Goal: Task Accomplishment & Management: Complete application form

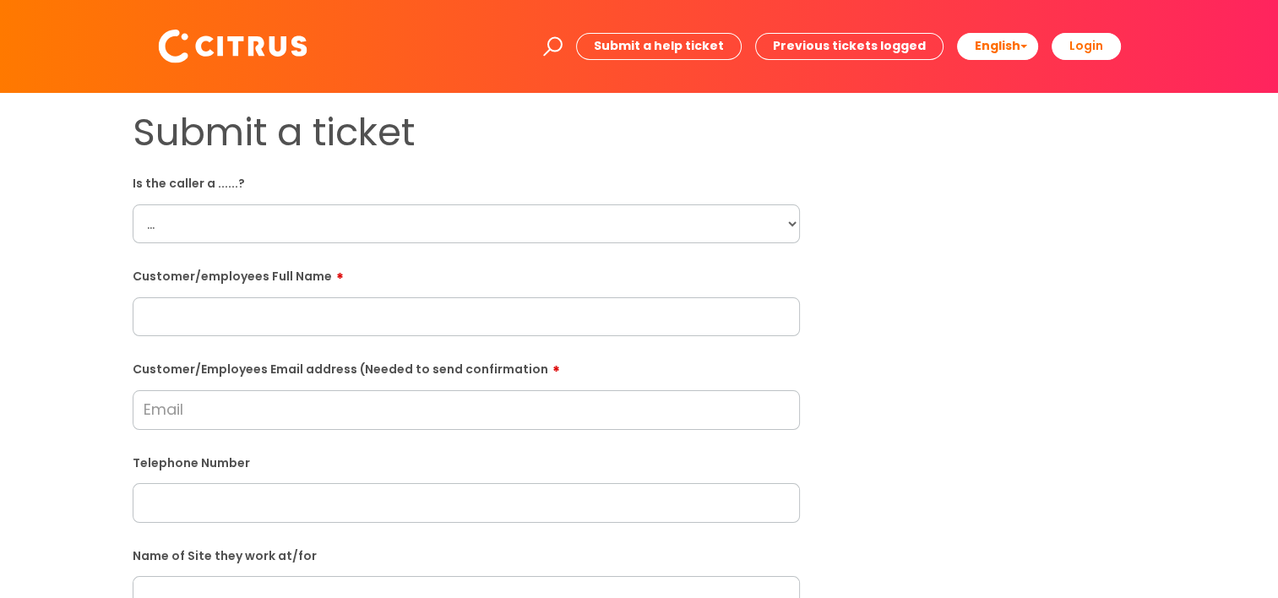
click at [581, 230] on select "... Citrus Customer Citrus Employee [DEMOGRAPHIC_DATA] Supplier" at bounding box center [466, 223] width 667 height 39
select select "Citrus Employee"
click at [133, 204] on select "... Citrus Customer Citrus Employee [DEMOGRAPHIC_DATA] Supplier" at bounding box center [466, 223] width 667 height 39
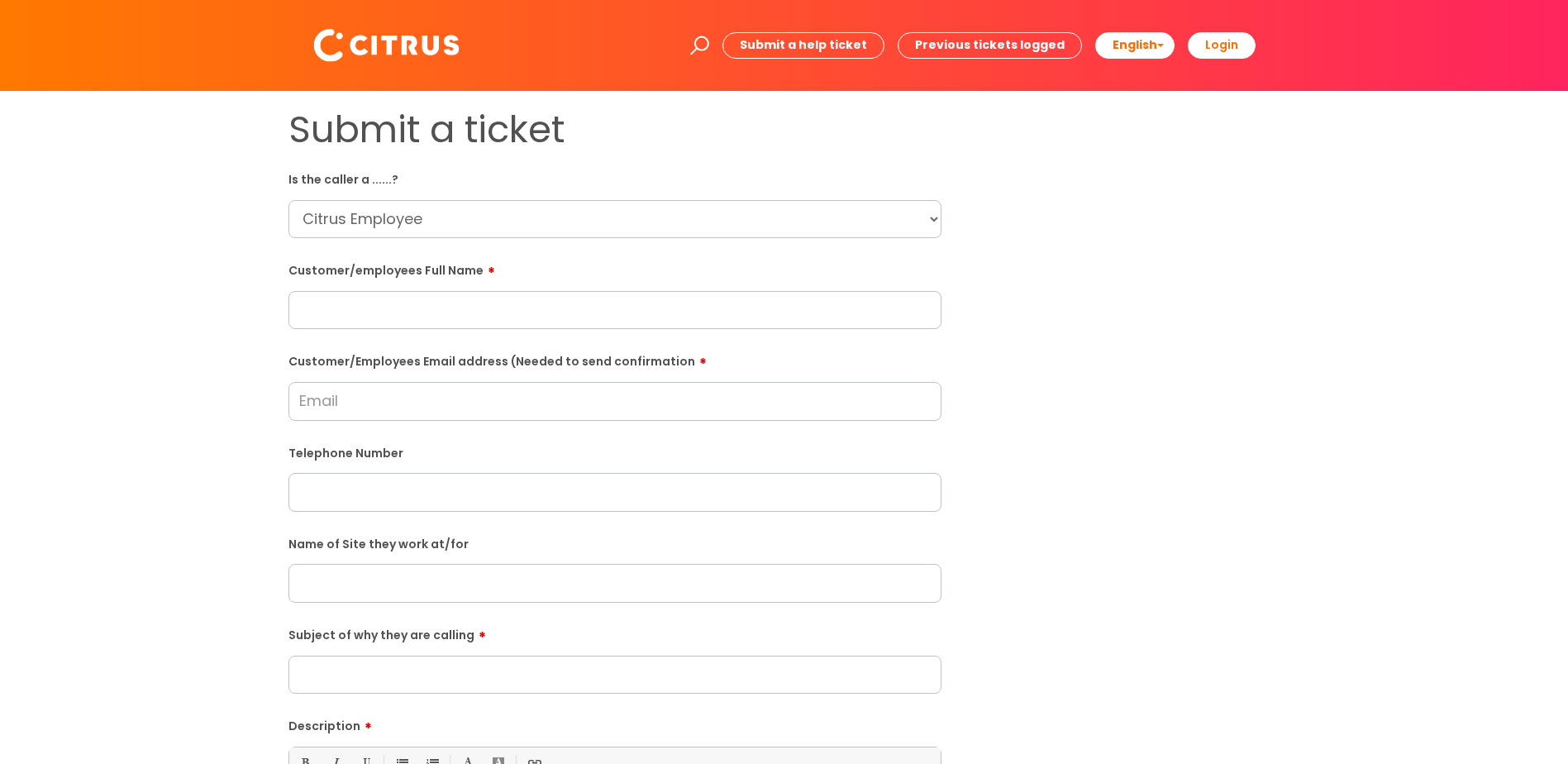
click at [306, 323] on input "text" at bounding box center [614, 309] width 652 height 38
type input "[PERSON_NAME]"
click at [453, 409] on input "Customer/Employees Email address (Needed to send confirmation" at bounding box center [614, 400] width 652 height 38
type input "[PERSON_NAME][EMAIL_ADDRESS][PERSON_NAME][DOMAIN_NAME]"
click at [453, 479] on div "Telephone Number" at bounding box center [614, 477] width 652 height 72
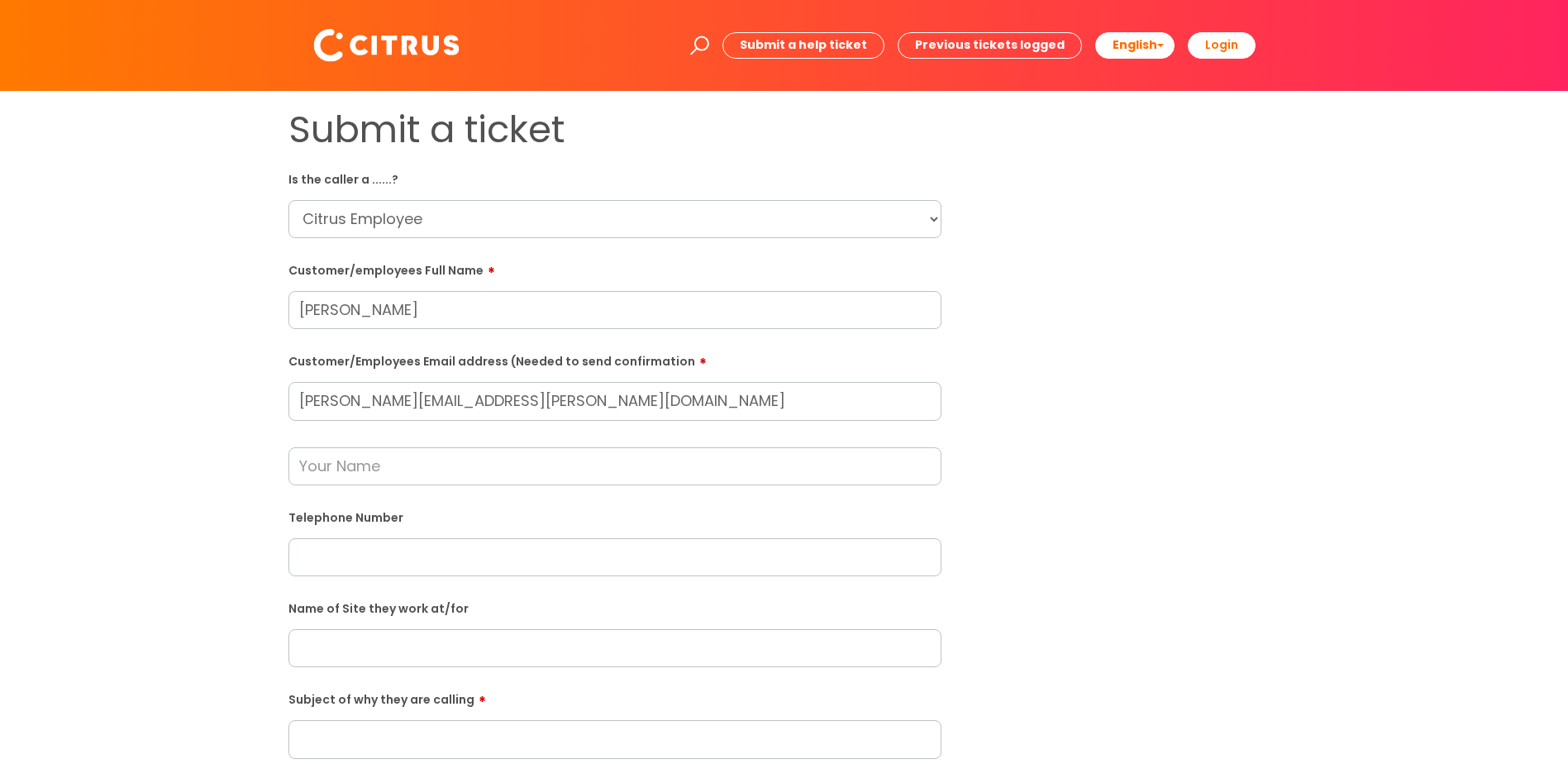
click at [449, 553] on input "text" at bounding box center [614, 557] width 652 height 38
paste input "07891868311"
type input "07891868311"
click at [521, 459] on input "text" at bounding box center [614, 466] width 652 height 38
type input "[PERSON_NAME]"
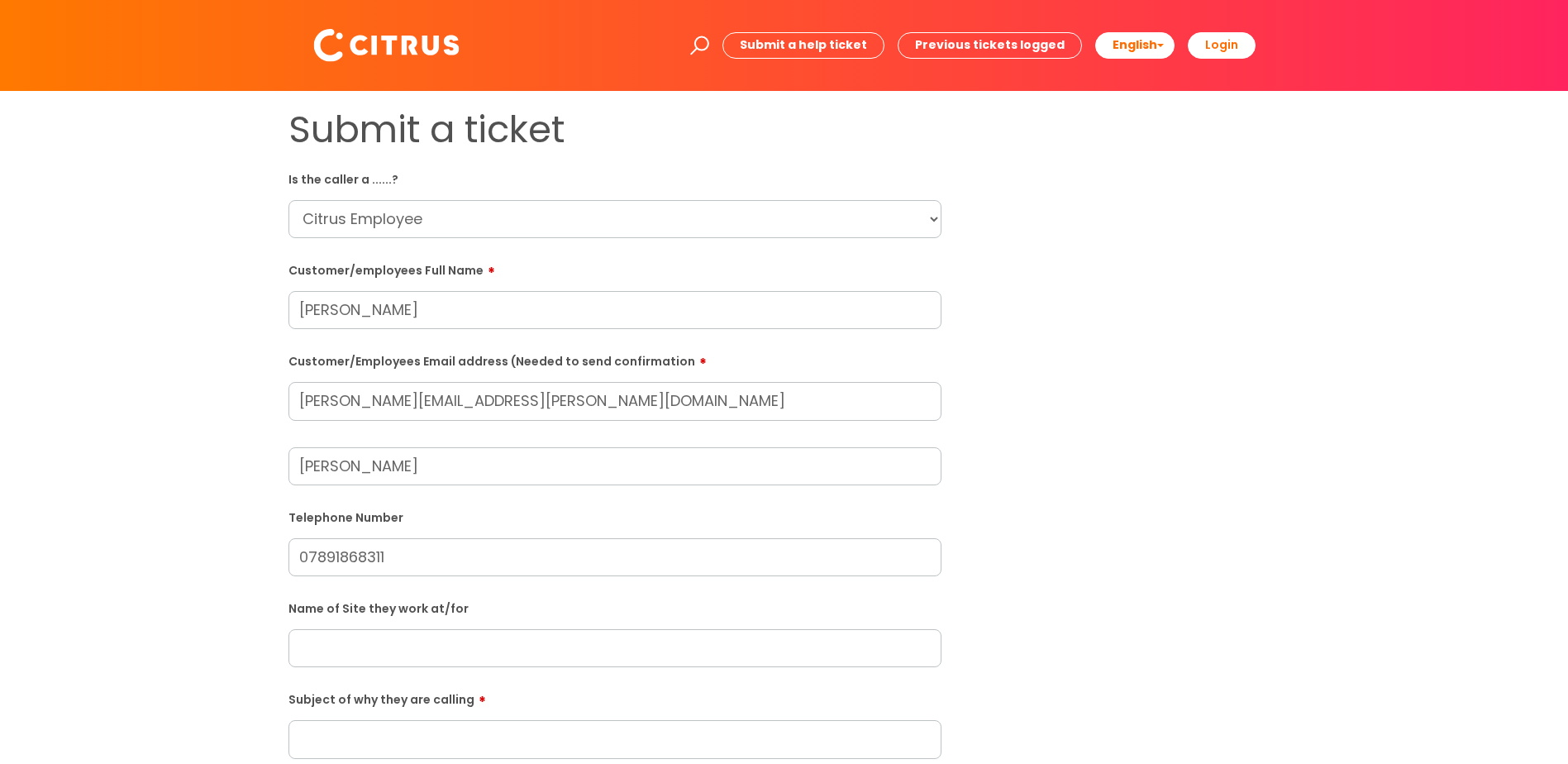
click at [432, 584] on input "Subject of why they are calling" at bounding box center [614, 739] width 652 height 38
type input "He will go to his"
click at [384, 584] on input "text" at bounding box center [614, 648] width 652 height 38
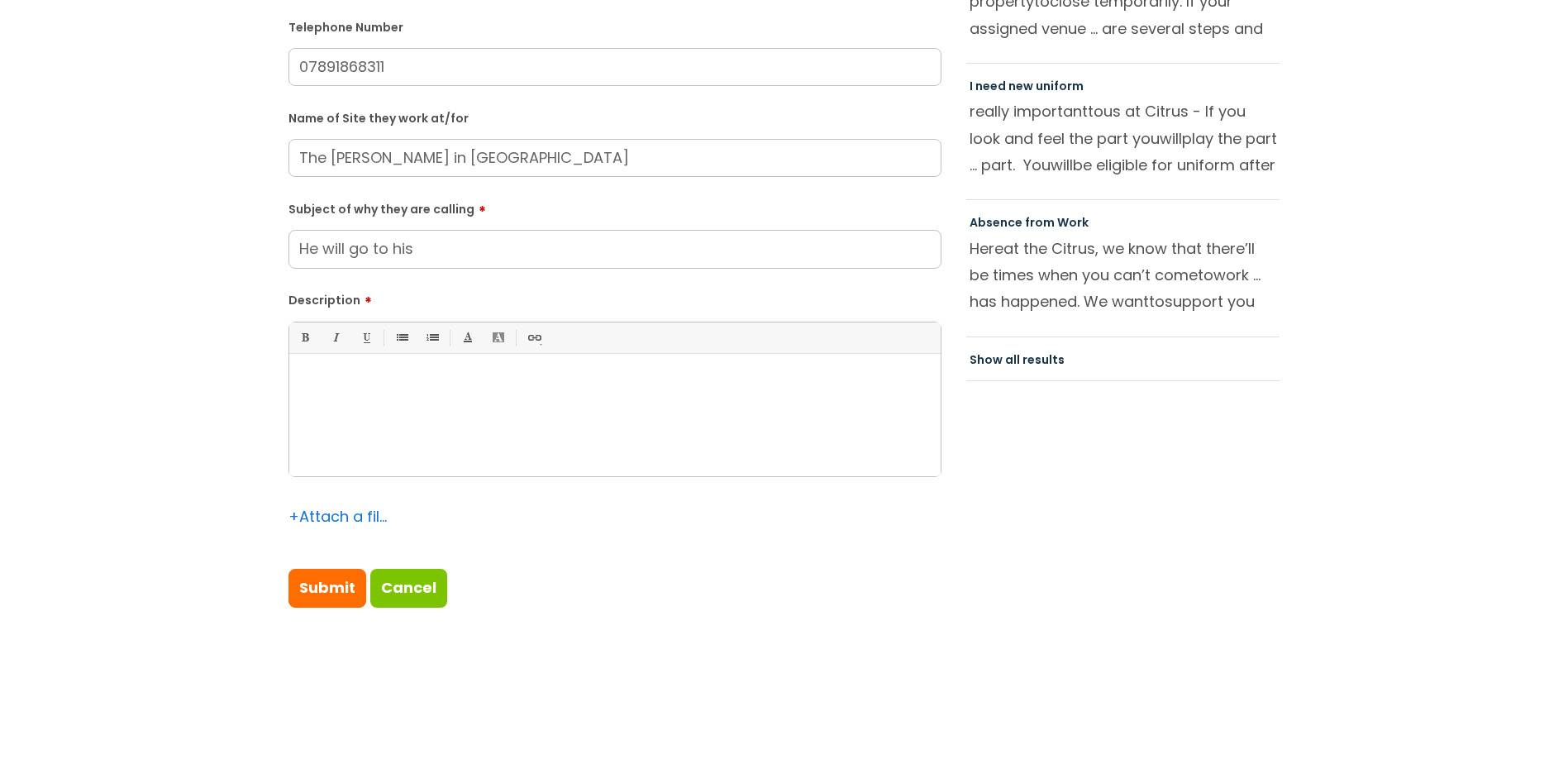
scroll to position [496, 0]
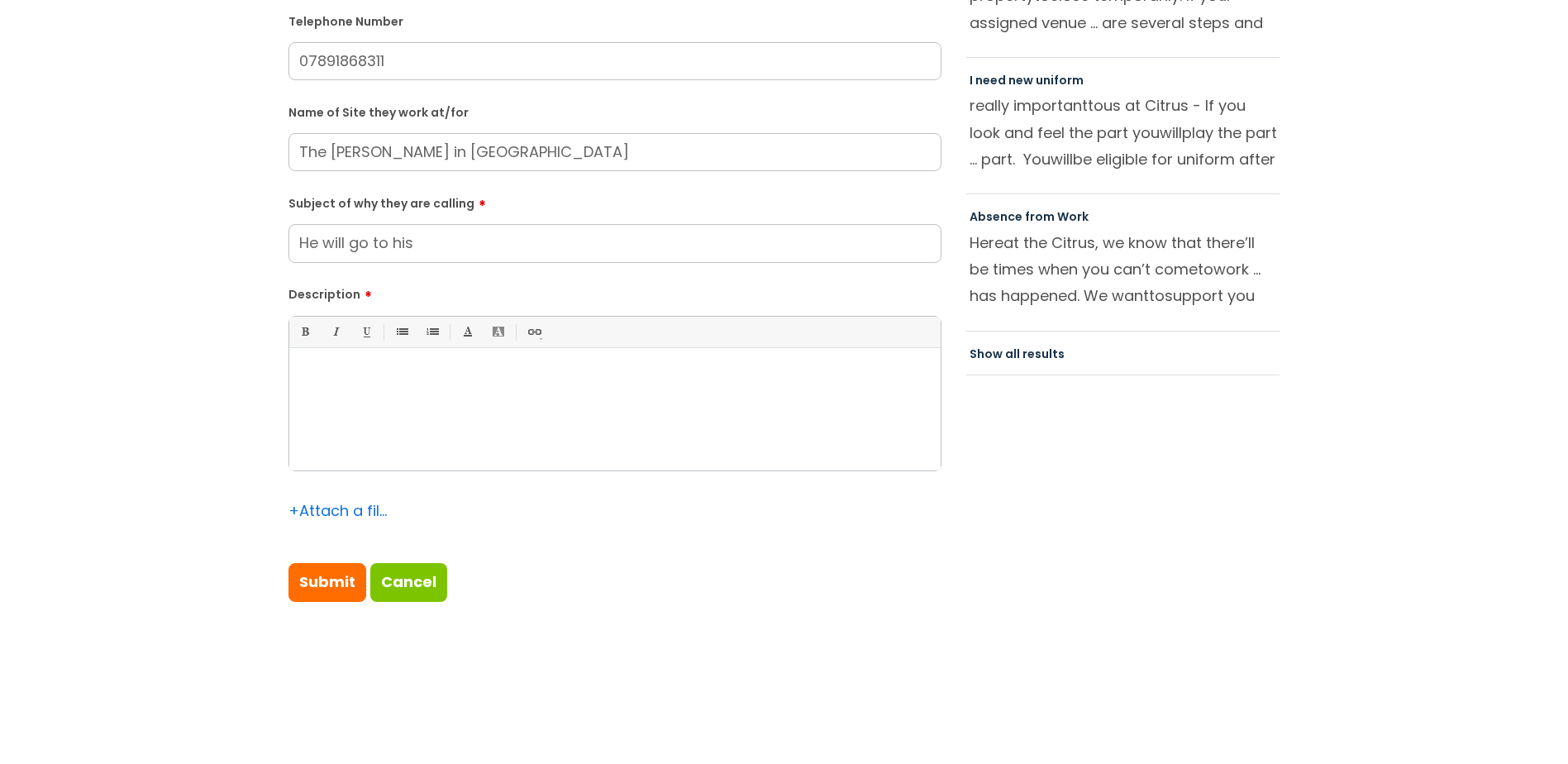
type input "The [PERSON_NAME] in [GEOGRAPHIC_DATA]"
click at [425, 247] on input "He will go to his" at bounding box center [614, 243] width 652 height 38
drag, startPoint x: 425, startPoint y: 247, endPoint x: 113, endPoint y: 205, distance: 314.8
click at [113, 205] on div "Submit a ticket Is the caller a ......? ... Citrus Customer Citrus Employee [DE…" at bounding box center [784, 119] width 1535 height 1016
type input "He can"
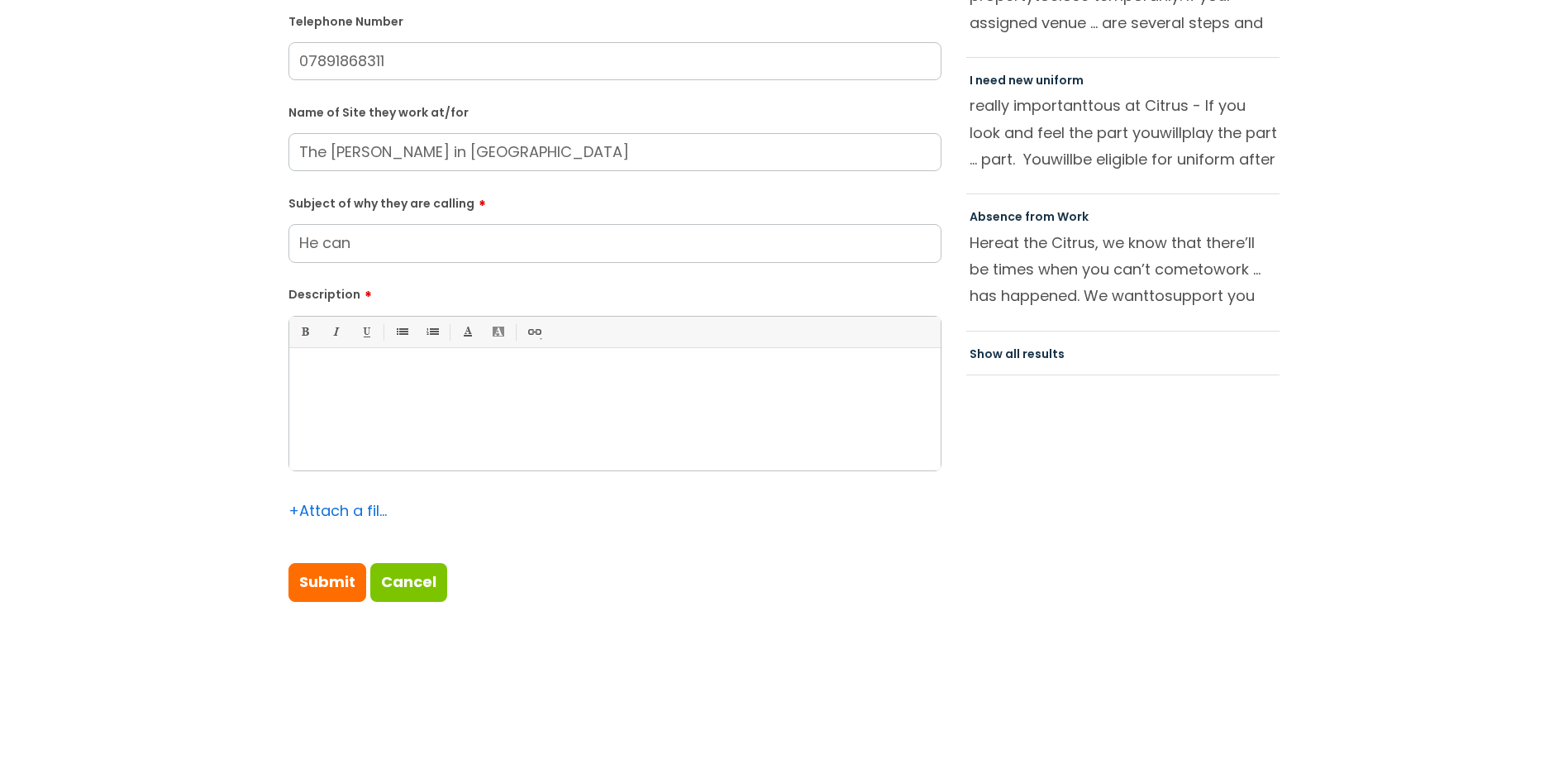
click at [324, 372] on p at bounding box center [614, 376] width 626 height 15
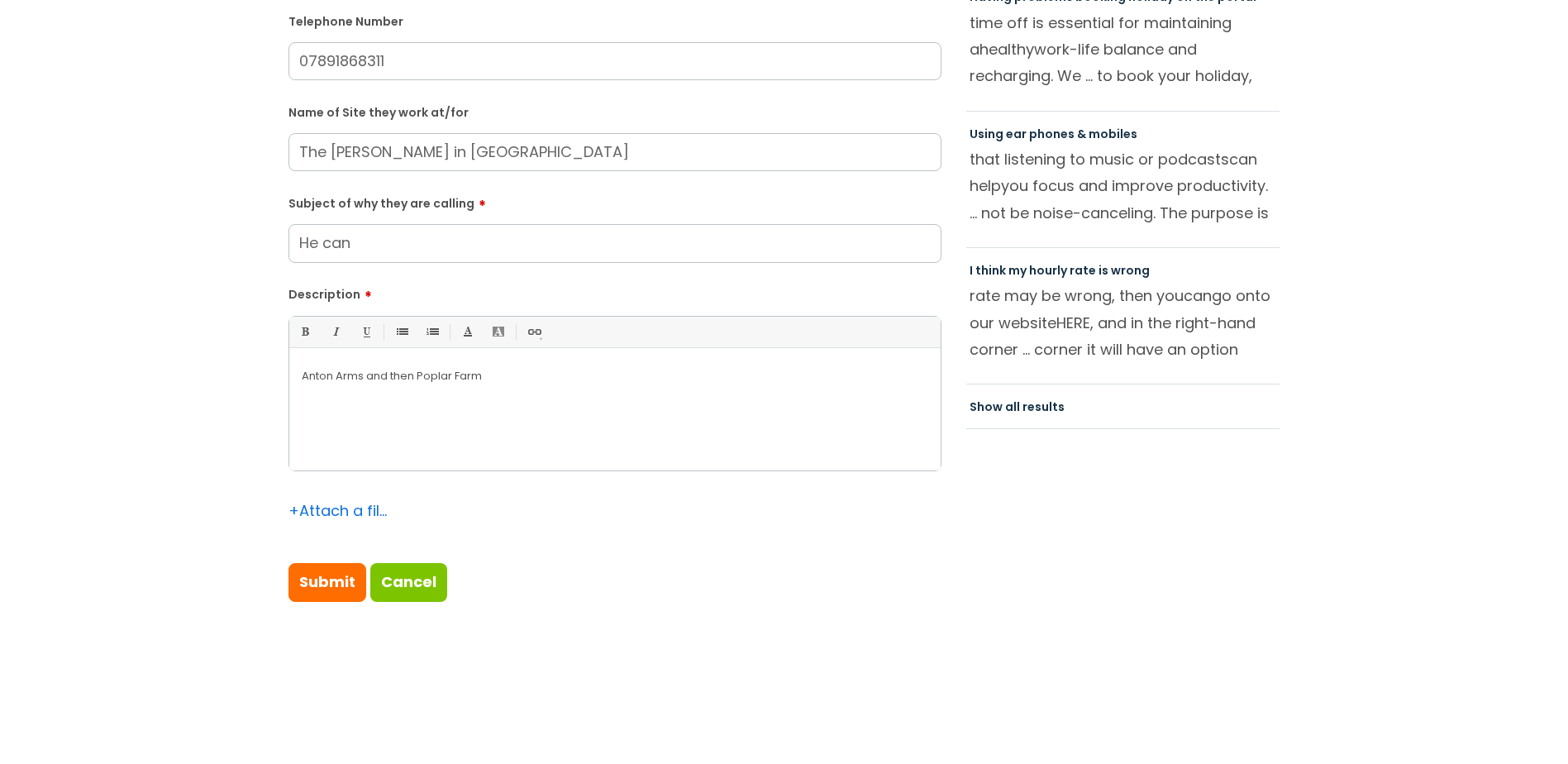
click at [365, 249] on input "He can" at bounding box center [614, 243] width 652 height 38
type input "He can't access site due to a new padlock being on door"
click at [298, 383] on div "Anton Arms and then Poplar Farm" at bounding box center [615, 413] width 651 height 114
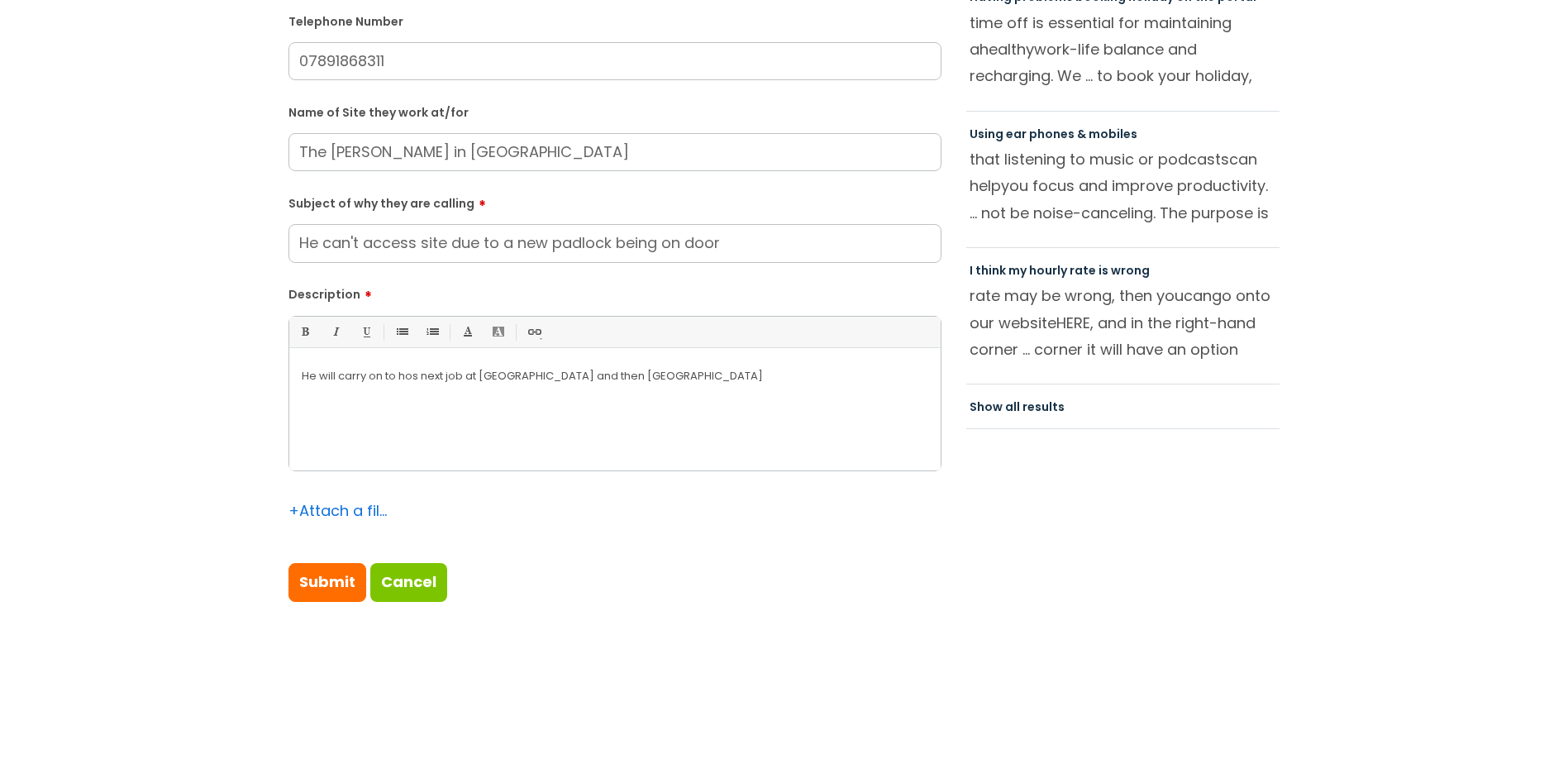
click at [680, 386] on div "He will carry on to hos next job at [GEOGRAPHIC_DATA] and then [GEOGRAPHIC_DATA]" at bounding box center [615, 413] width 651 height 114
click at [413, 381] on p "He will carry on to hos next job at [GEOGRAPHIC_DATA] and then [GEOGRAPHIC_DATA]" at bounding box center [614, 376] width 626 height 15
click at [671, 381] on p "He will carry on to his next job at [GEOGRAPHIC_DATA] and then [GEOGRAPHIC_DATA]" at bounding box center [614, 376] width 626 height 15
click at [298, 583] on input "Submit" at bounding box center [327, 581] width 77 height 38
type input "Please Wait..."
